Goal: Task Accomplishment & Management: Manage account settings

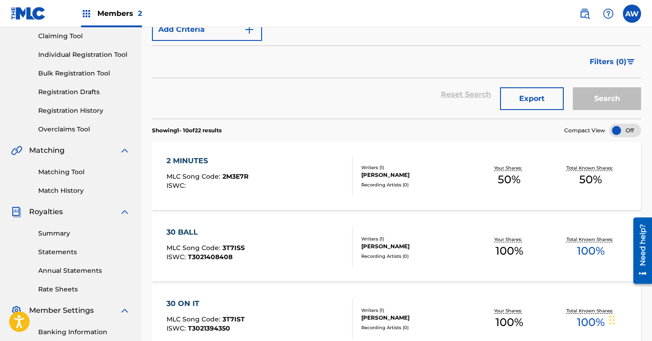
scroll to position [98, 0]
click at [220, 183] on div "ISWC :" at bounding box center [208, 185] width 82 height 7
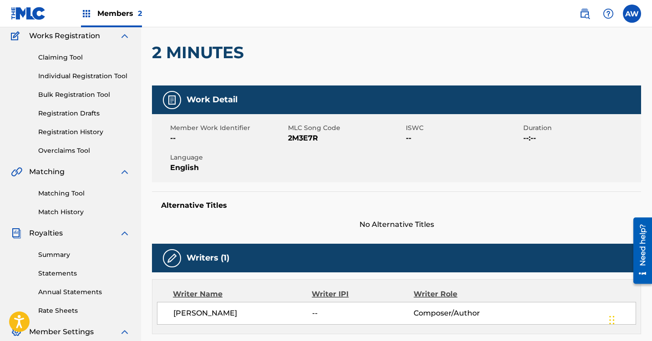
scroll to position [76, 0]
click at [410, 137] on span "--" at bounding box center [464, 138] width 116 height 11
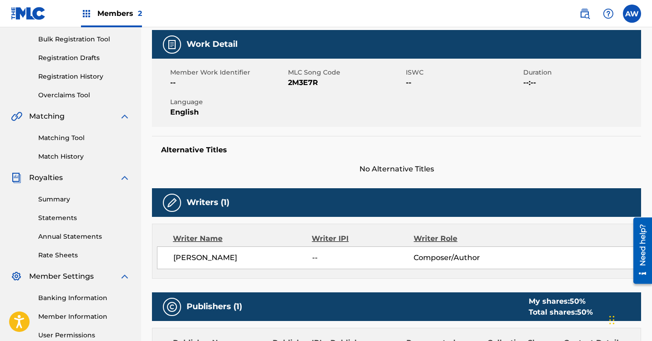
scroll to position [0, 0]
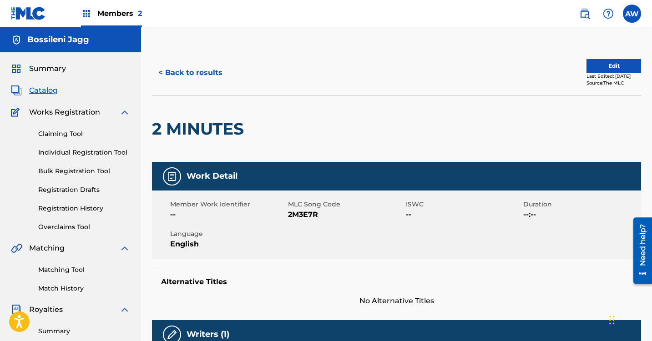
click at [603, 66] on button "Edit" at bounding box center [614, 66] width 55 height 14
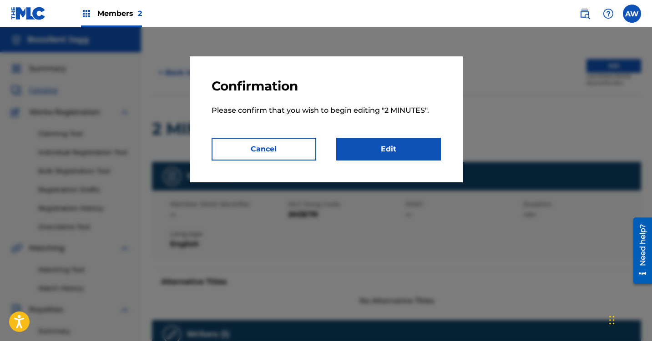
click at [420, 148] on link "Edit" at bounding box center [388, 149] width 105 height 23
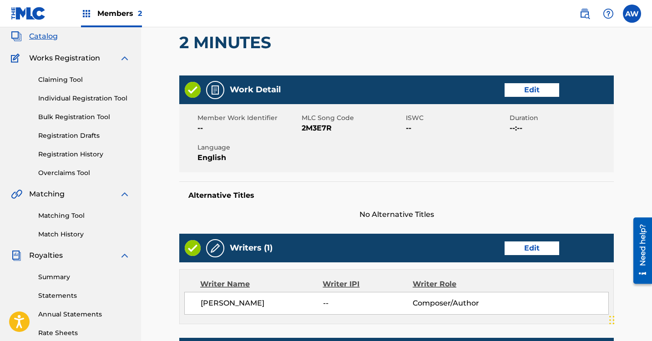
scroll to position [44, 0]
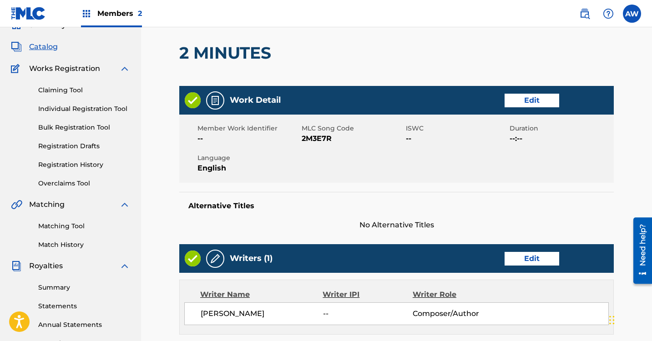
click at [534, 97] on link "Edit" at bounding box center [532, 101] width 55 height 14
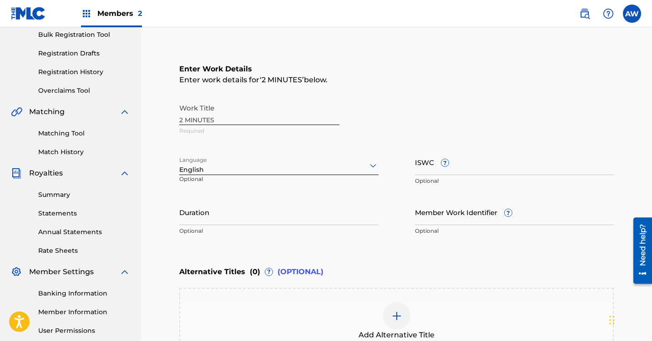
scroll to position [173, 0]
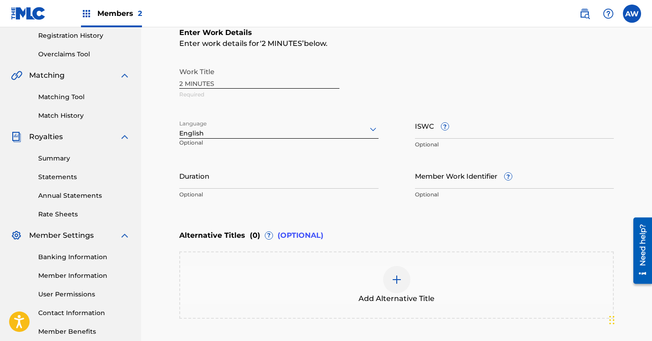
click at [480, 131] on input "ISWC ?" at bounding box center [514, 126] width 199 height 26
click at [525, 127] on input "ISWC ?" at bounding box center [514, 126] width 199 height 26
paste input "T3337713498"
type input "T3337713498"
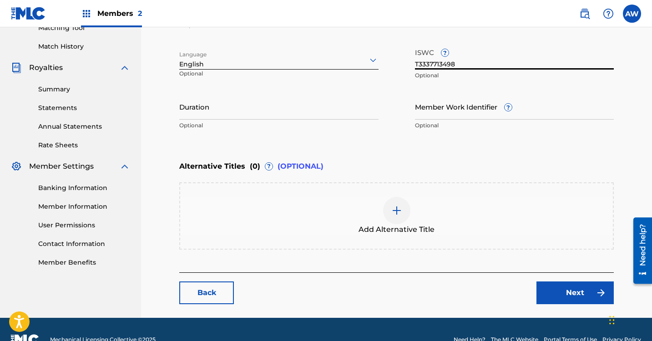
scroll to position [262, 0]
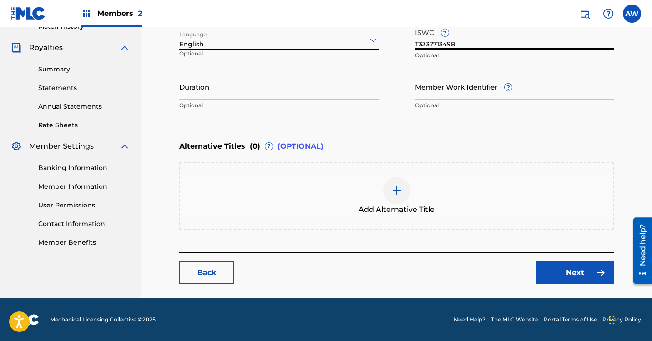
click at [584, 274] on link "Next" at bounding box center [575, 273] width 77 height 23
